Goal: Find specific page/section: Locate a particular part of the current website

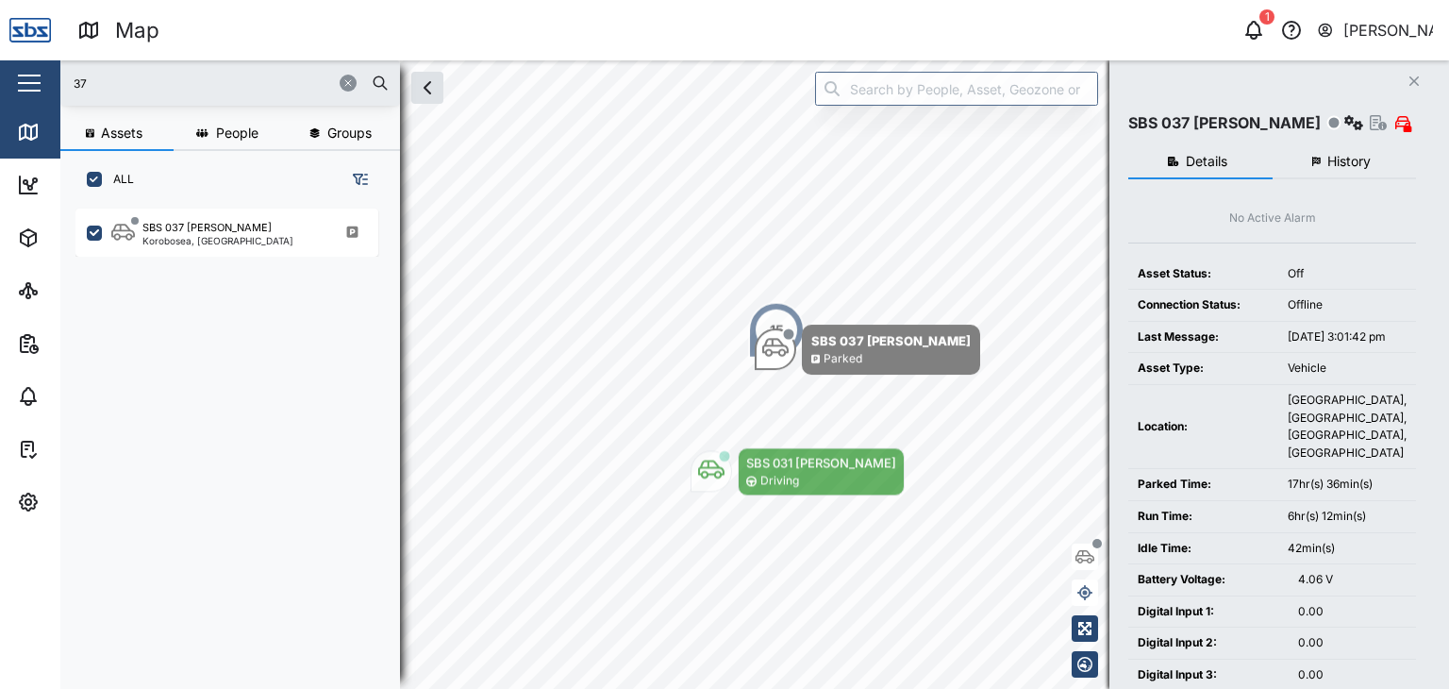
click at [101, 85] on input "37" at bounding box center [230, 83] width 317 height 28
drag, startPoint x: 101, startPoint y: 85, endPoint x: 74, endPoint y: 74, distance: 29.6
click at [74, 74] on input "37" at bounding box center [230, 83] width 317 height 28
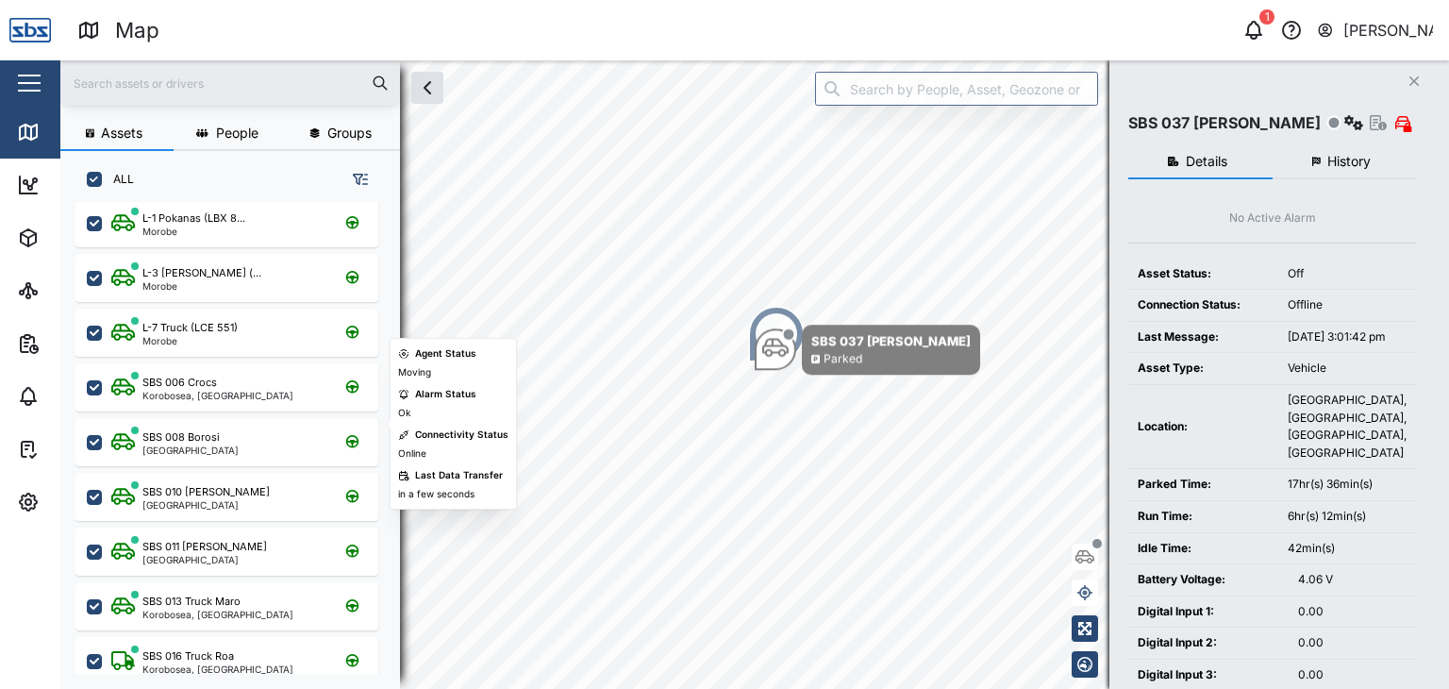
scroll to position [0, 0]
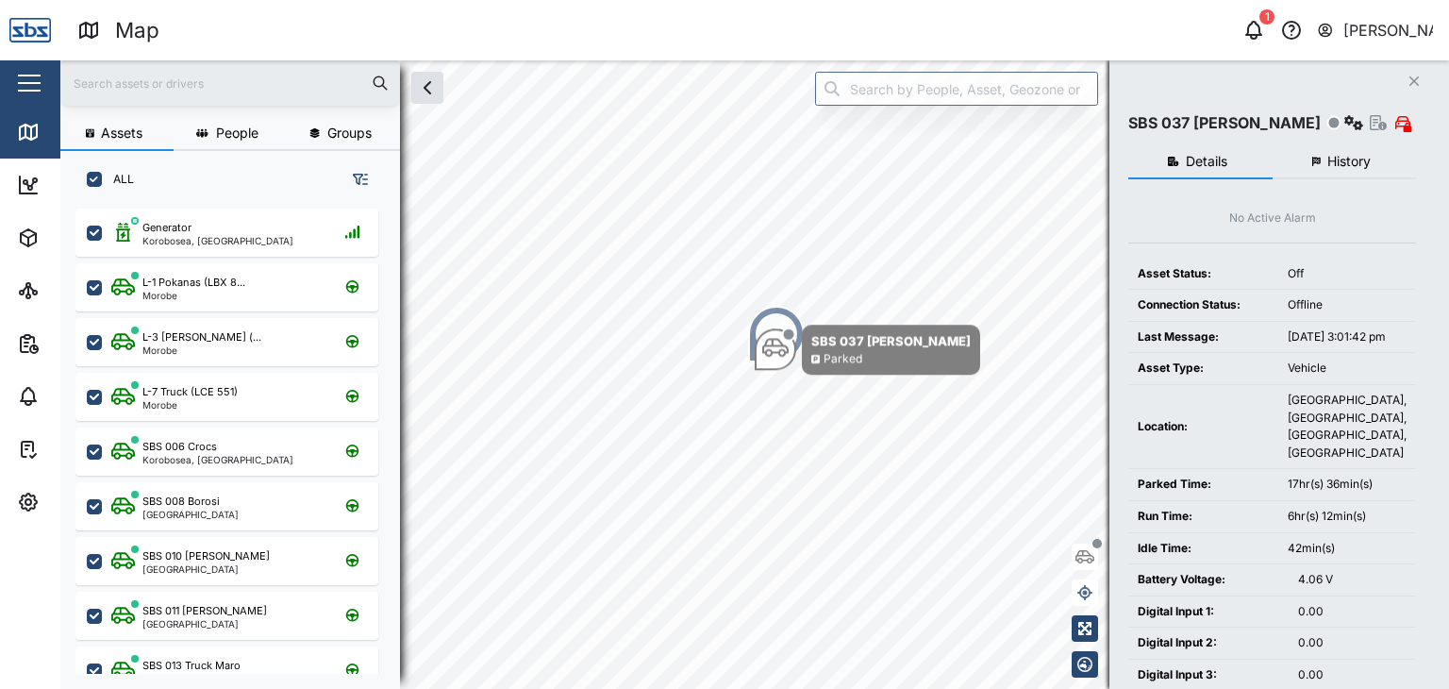
click at [154, 85] on input "text" at bounding box center [230, 83] width 317 height 28
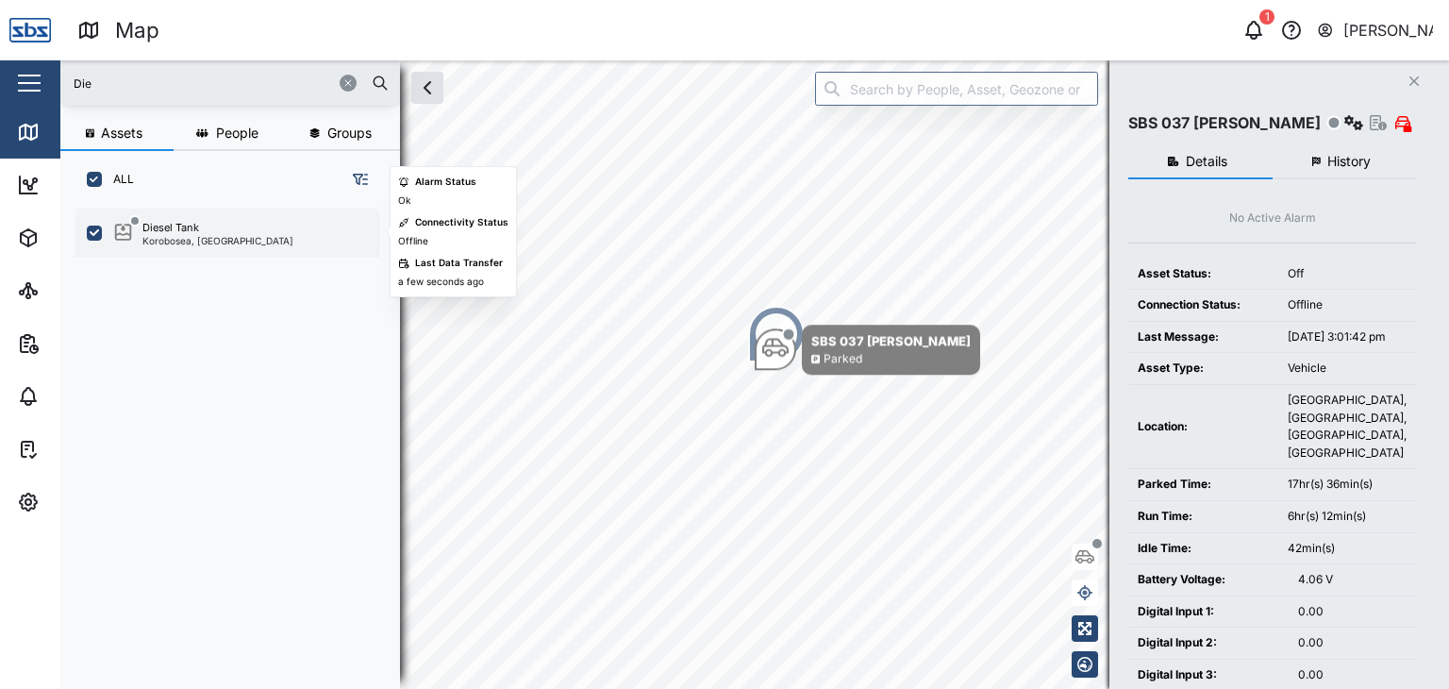
click at [170, 230] on div "Diesel Tank" at bounding box center [170, 228] width 57 height 16
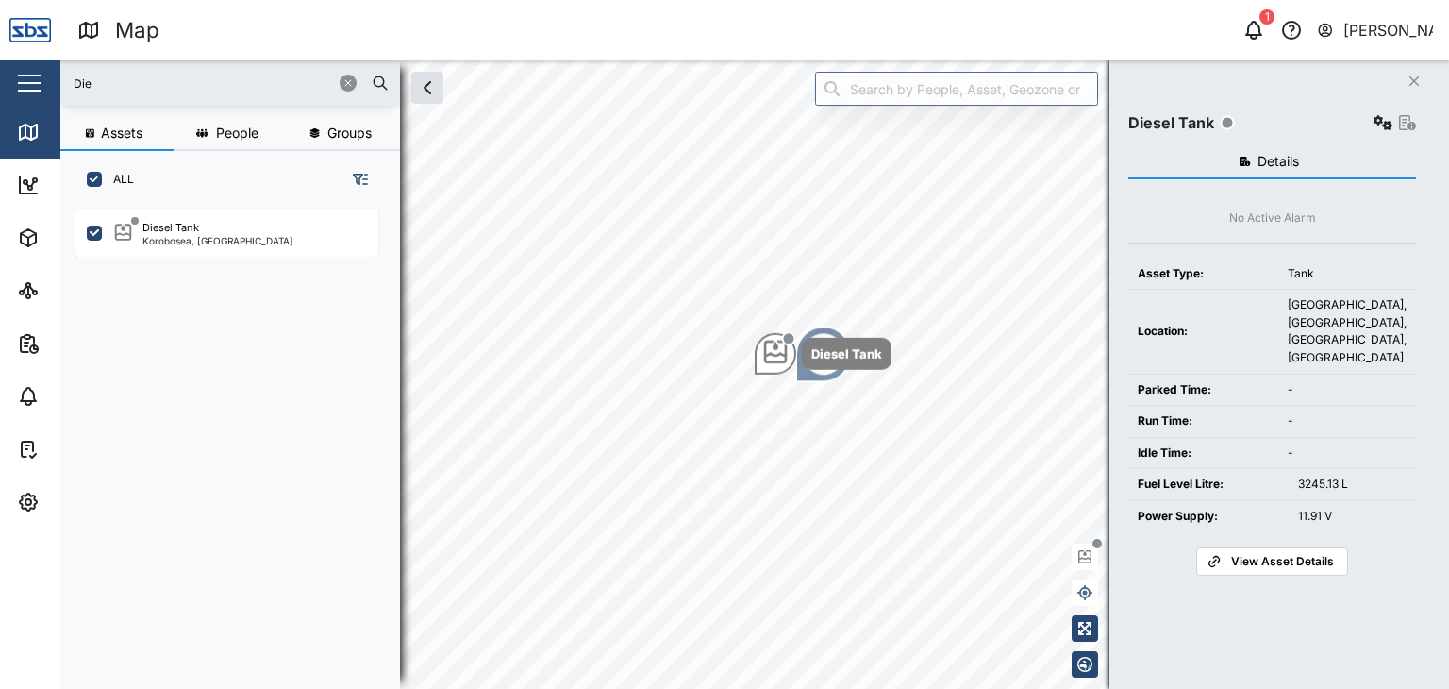
drag, startPoint x: 135, startPoint y: 76, endPoint x: 45, endPoint y: 77, distance: 89.6
click at [45, 77] on div "Map 1 [PERSON_NAME] Close Map Dashboard Assets ATS Camera Generator Personnel T…" at bounding box center [724, 344] width 1449 height 689
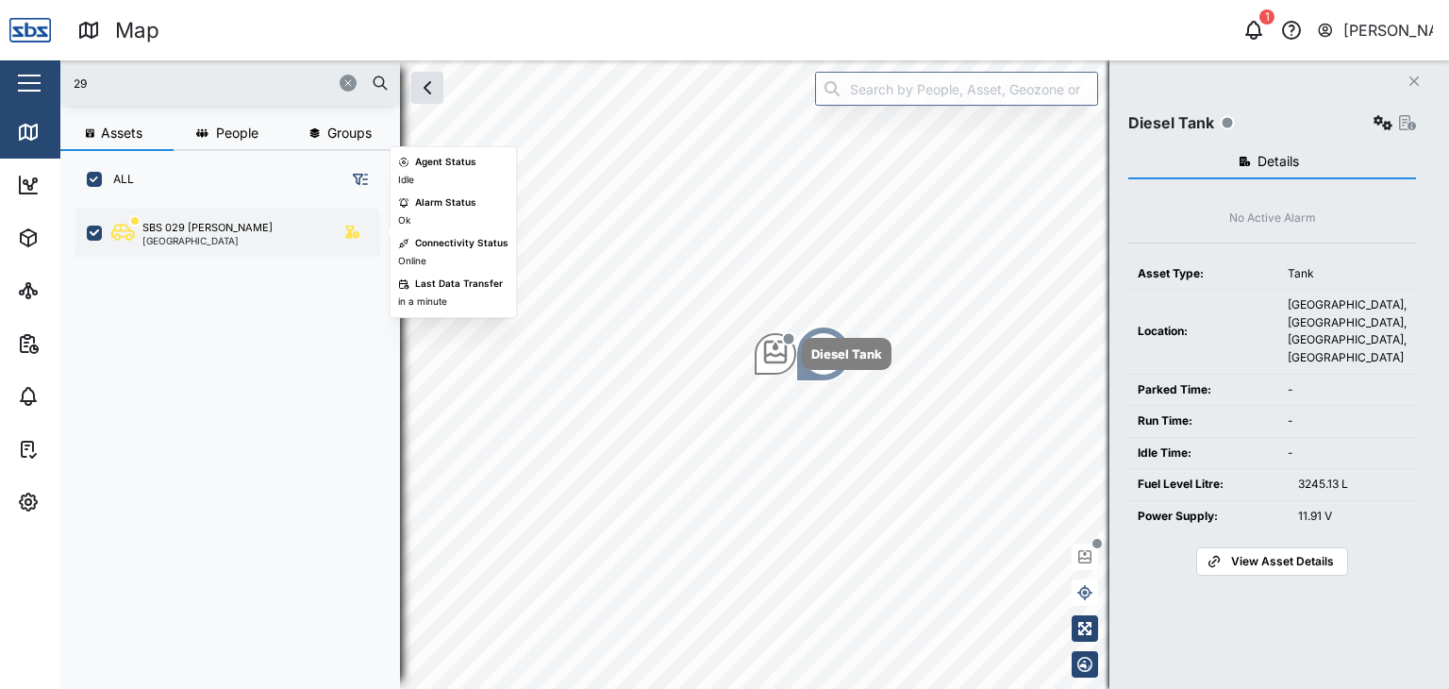
click at [226, 244] on div "SBS 029 [PERSON_NAME] I [GEOGRAPHIC_DATA]" at bounding box center [239, 232] width 256 height 25
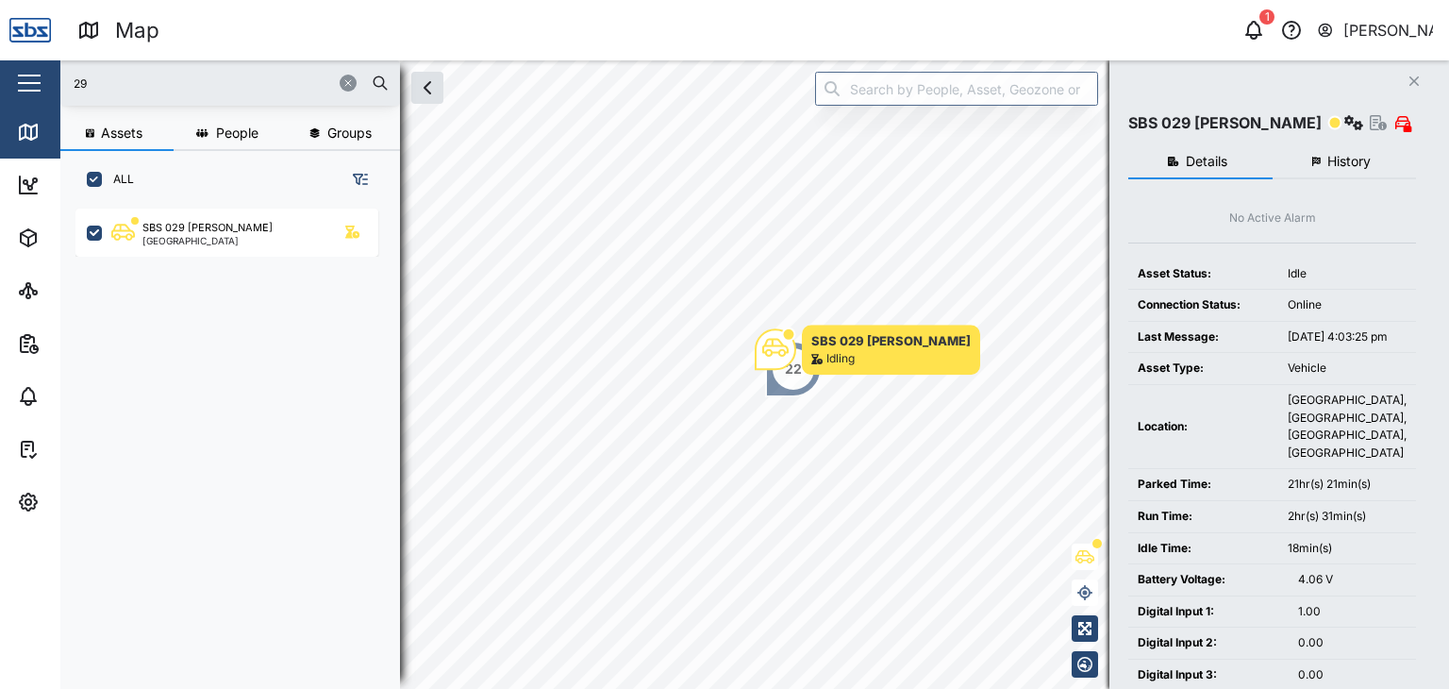
drag, startPoint x: 109, startPoint y: 80, endPoint x: 23, endPoint y: 85, distance: 86.9
click at [23, 85] on div "Map 1 [PERSON_NAME] Close Map Dashboard Assets ATS Camera Generator Personnel T…" at bounding box center [724, 344] width 1449 height 689
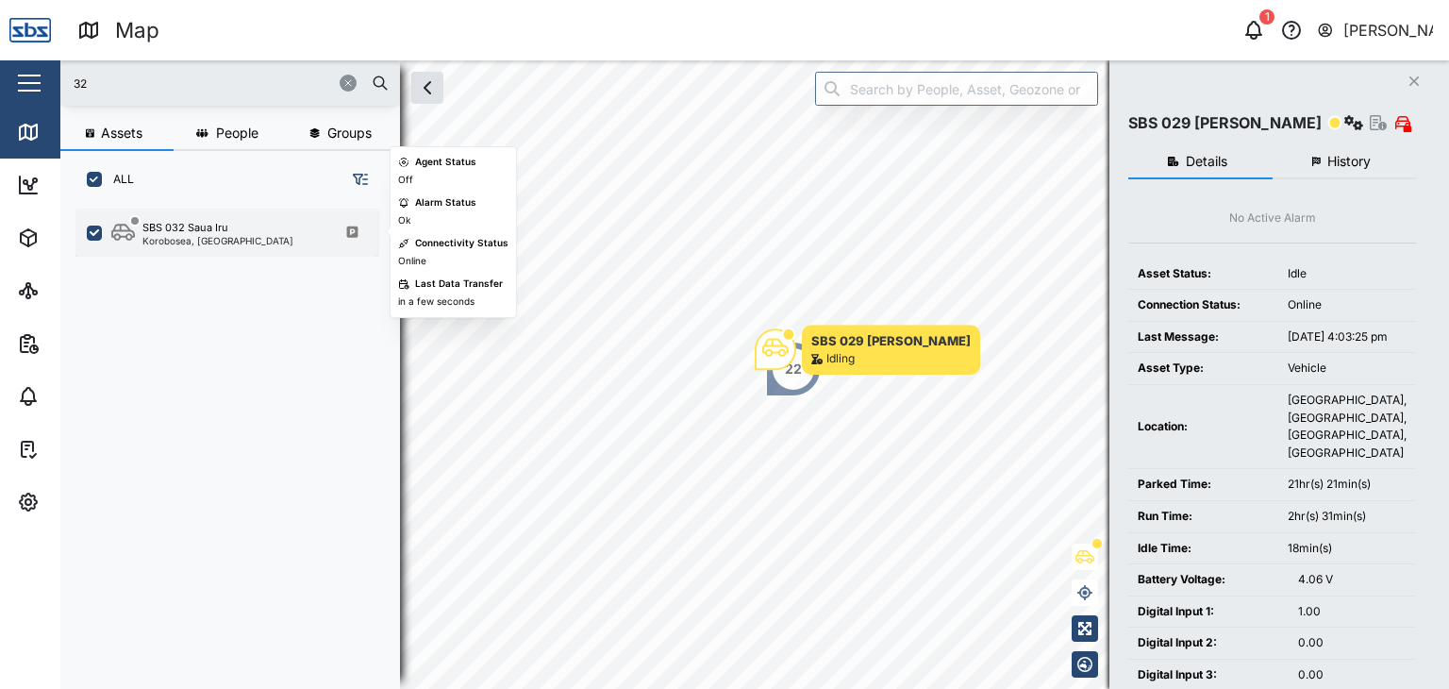
click at [245, 240] on div "Korobosea, [GEOGRAPHIC_DATA]" at bounding box center [217, 240] width 151 height 9
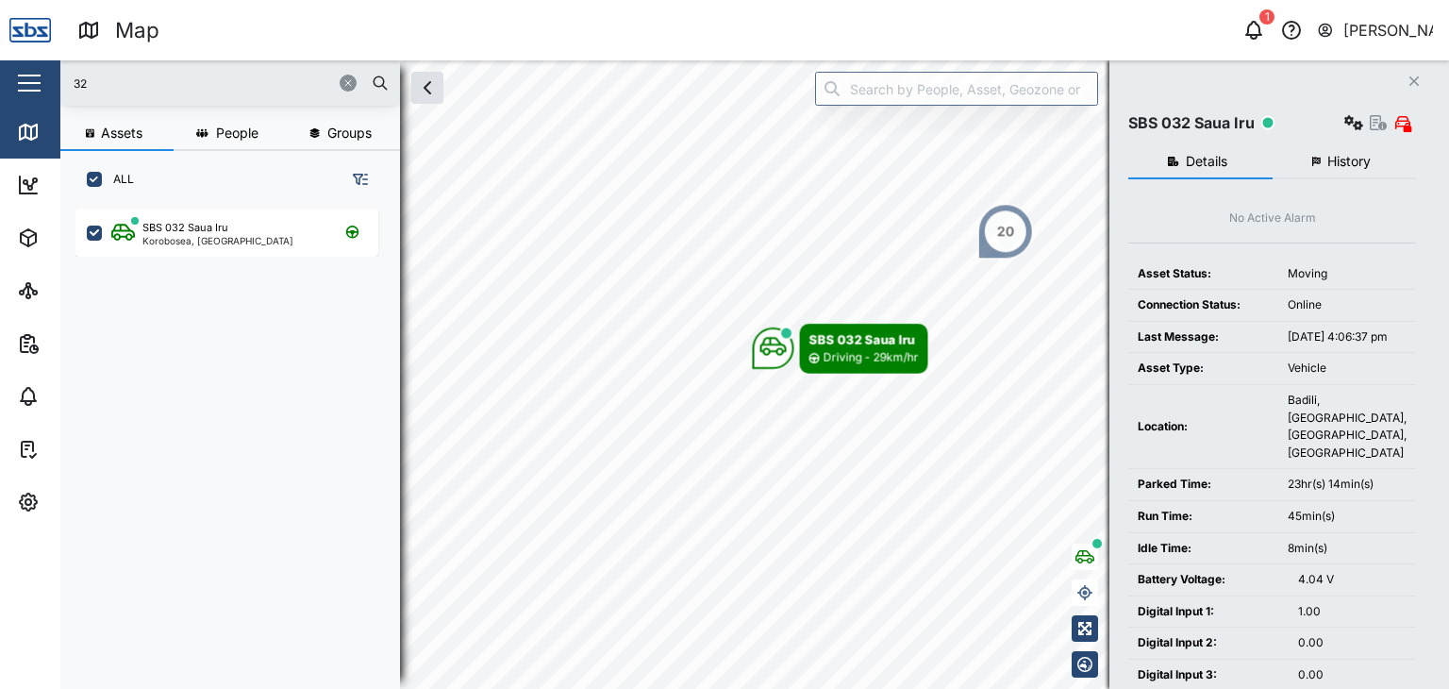
click at [134, 86] on input "32" at bounding box center [230, 83] width 317 height 28
drag, startPoint x: 117, startPoint y: 88, endPoint x: 16, endPoint y: 92, distance: 101.0
click at [16, 92] on div "Map 1 [PERSON_NAME] Close Map Dashboard Assets ATS Camera Generator Personnel T…" at bounding box center [724, 344] width 1449 height 689
type input "32"
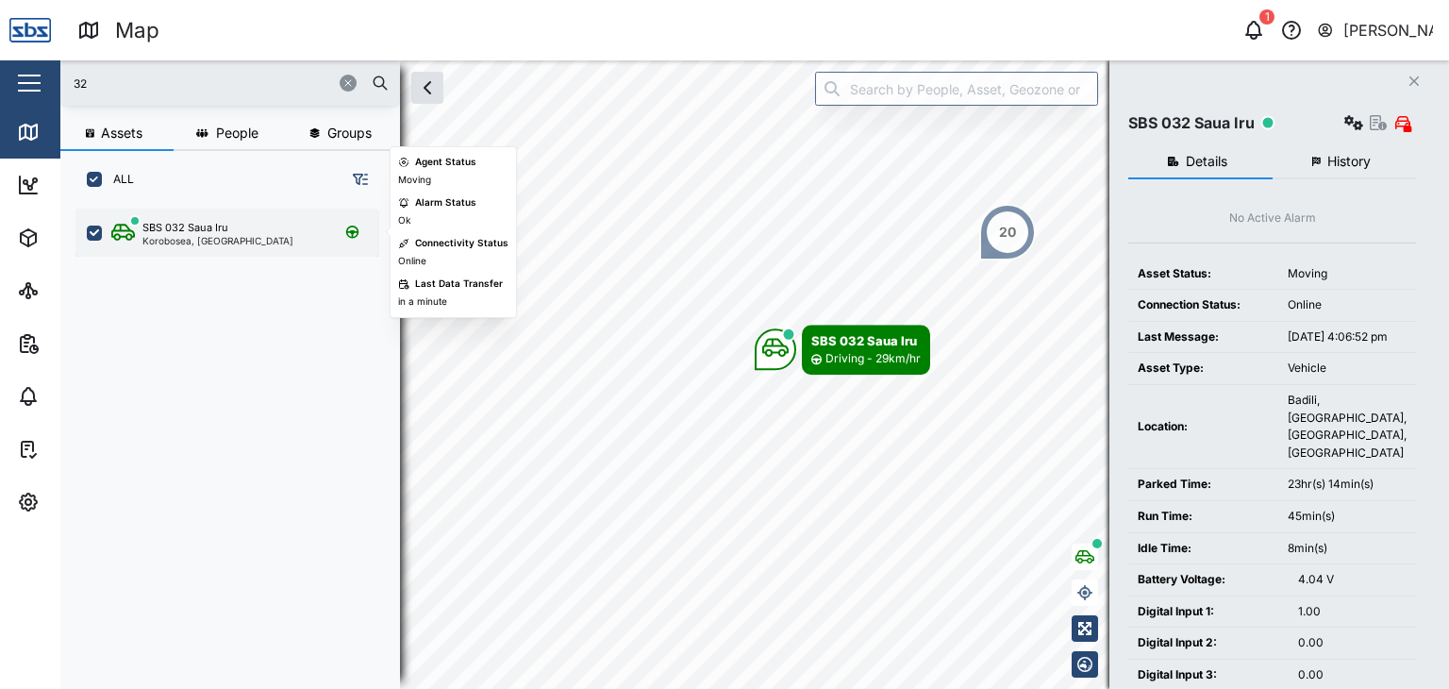
click at [214, 226] on div "SBS 032 Saua Iru" at bounding box center [185, 228] width 86 height 16
